Goal: Task Accomplishment & Management: Manage account settings

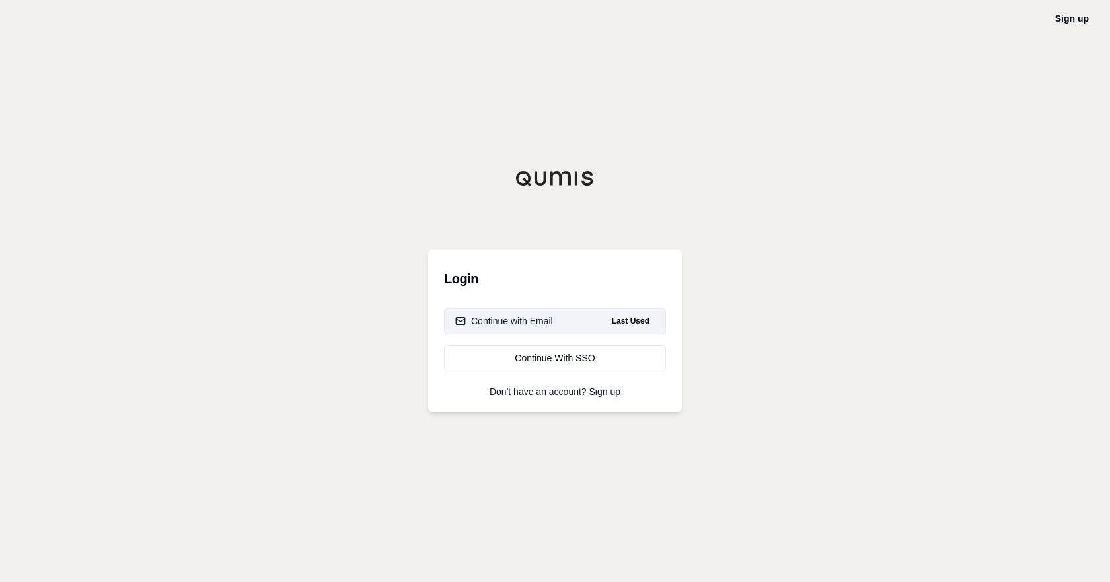
click at [480, 312] on button "Continue with Email Last Used" at bounding box center [555, 321] width 222 height 26
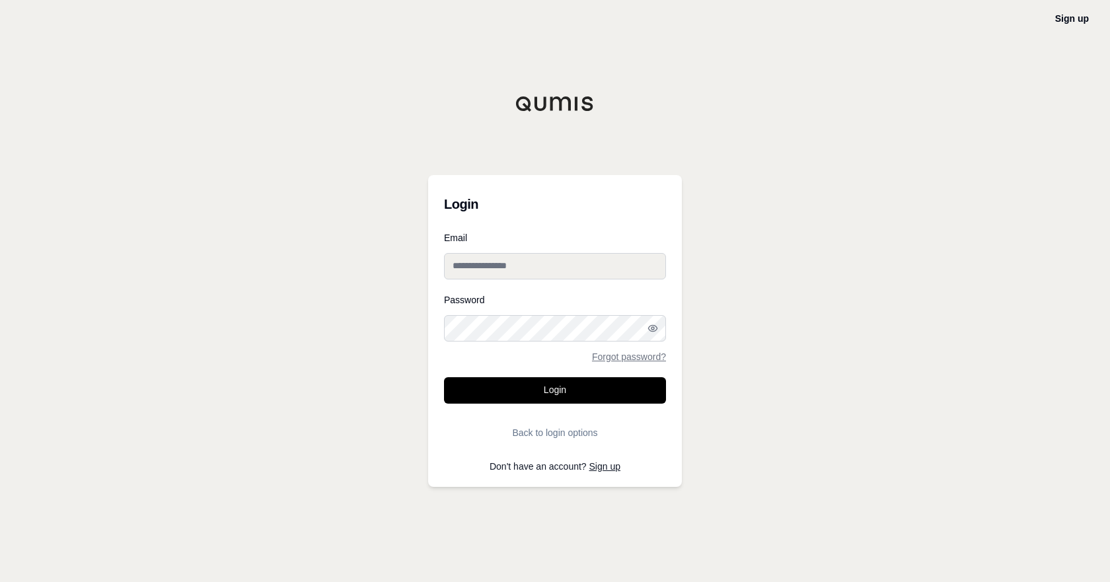
type input "**********"
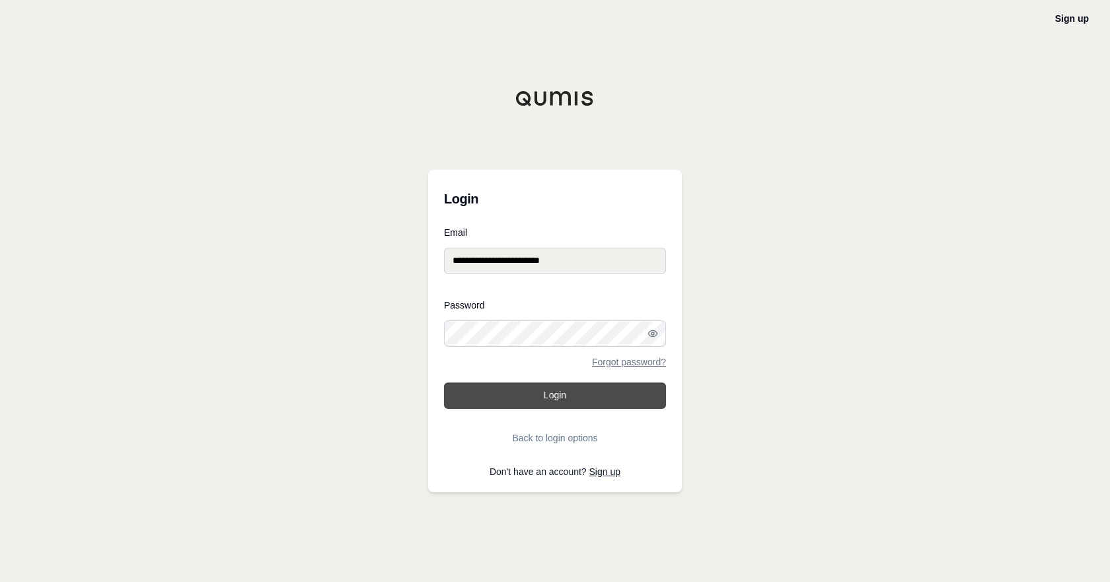
click at [518, 396] on button "Login" at bounding box center [555, 395] width 222 height 26
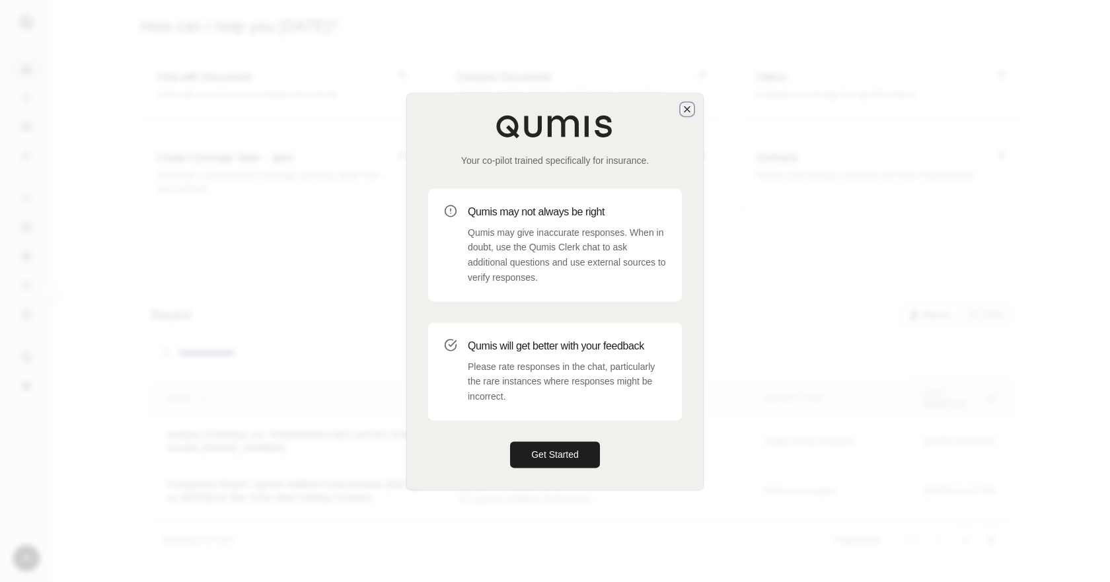
click at [687, 108] on icon "button" at bounding box center [687, 109] width 11 height 11
